Goal: Task Accomplishment & Management: Complete application form

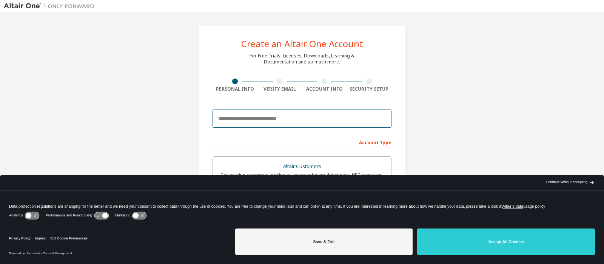
click at [263, 114] on input "email" at bounding box center [301, 118] width 179 height 18
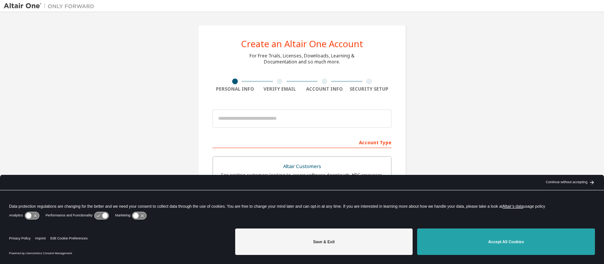
click at [441, 241] on button "Accept All Cookies" at bounding box center [506, 241] width 178 height 26
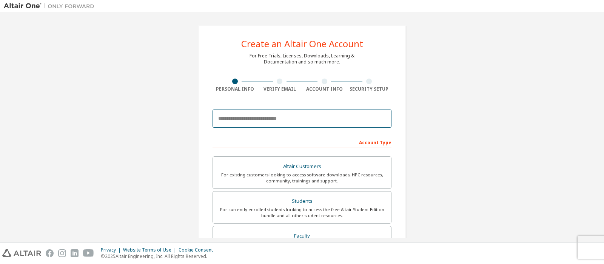
click at [318, 126] on input "email" at bounding box center [301, 118] width 179 height 18
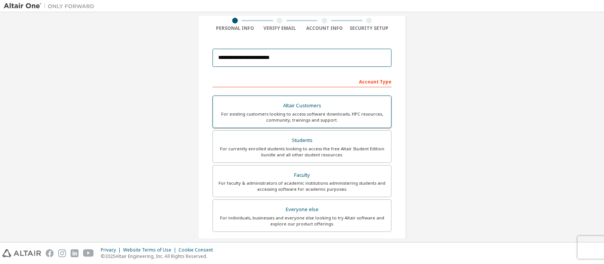
scroll to position [72, 0]
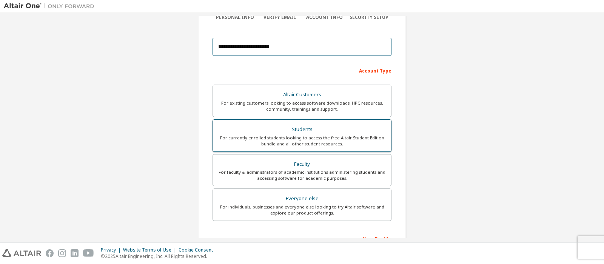
type input "**********"
click at [312, 123] on label "Students For currently enrolled students looking to access the free Altair Stud…" at bounding box center [301, 135] width 179 height 32
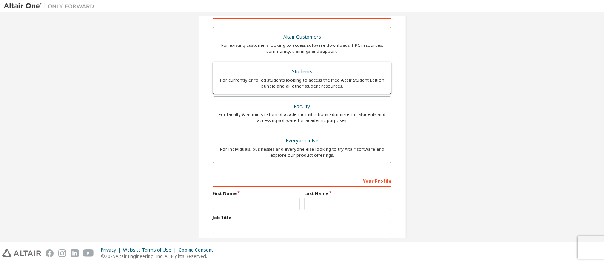
scroll to position [143, 0]
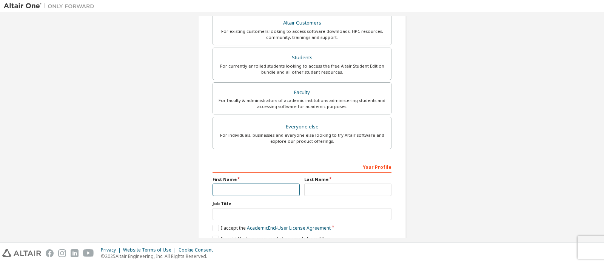
click at [276, 189] on input "text" at bounding box center [255, 189] width 87 height 12
type input "******"
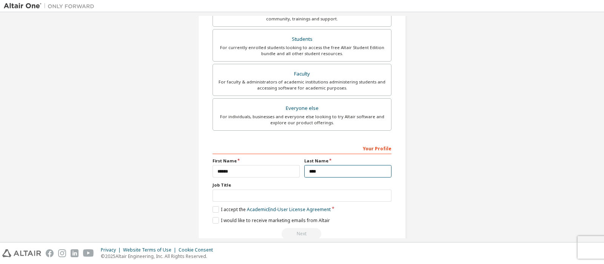
scroll to position [177, 0]
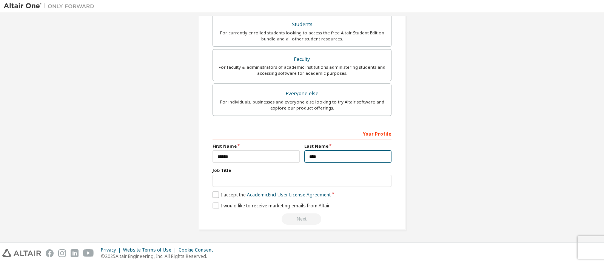
type input "****"
click at [219, 191] on label "I accept the Academic End-User License Agreement" at bounding box center [271, 194] width 118 height 6
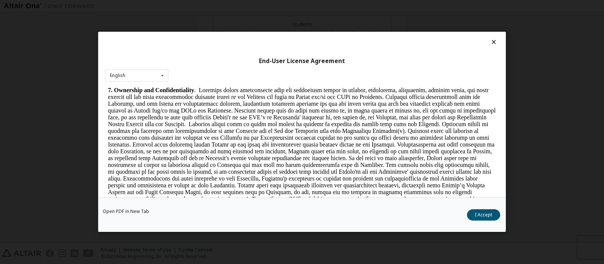
scroll to position [951, 0]
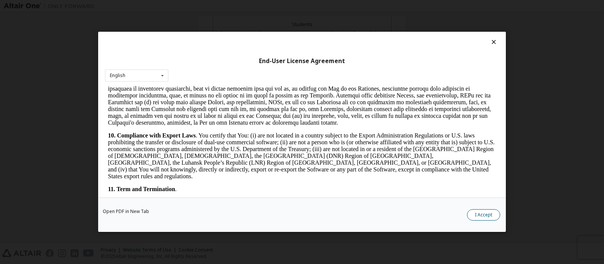
click at [475, 215] on button "I Accept" at bounding box center [483, 214] width 33 height 11
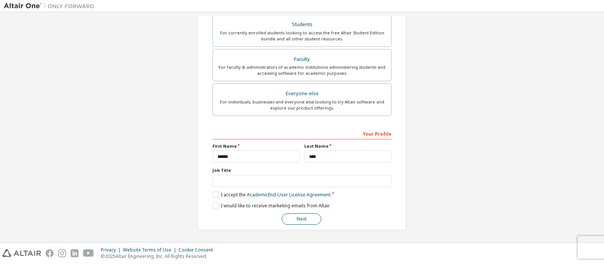
click at [311, 219] on button "Next" at bounding box center [302, 218] width 40 height 11
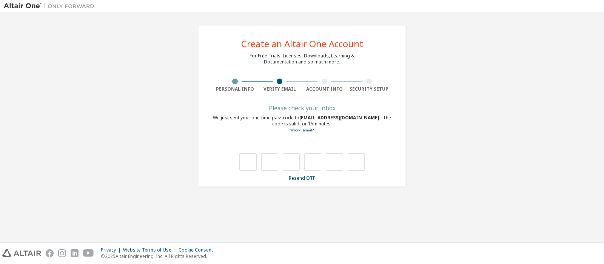
scroll to position [0, 0]
type input "*"
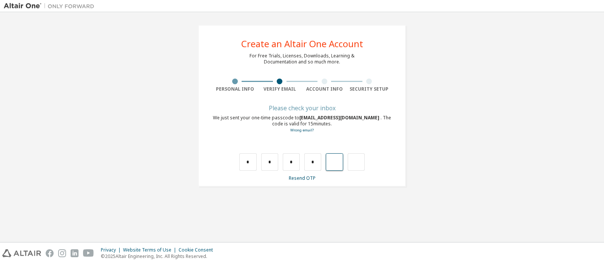
type input "*"
